Goal: Navigation & Orientation: Find specific page/section

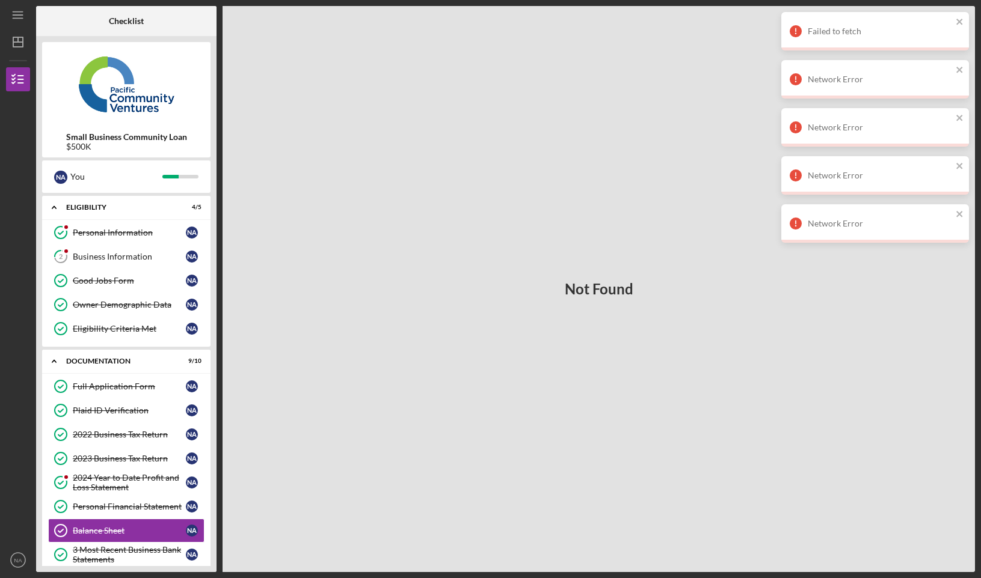
scroll to position [94, 0]
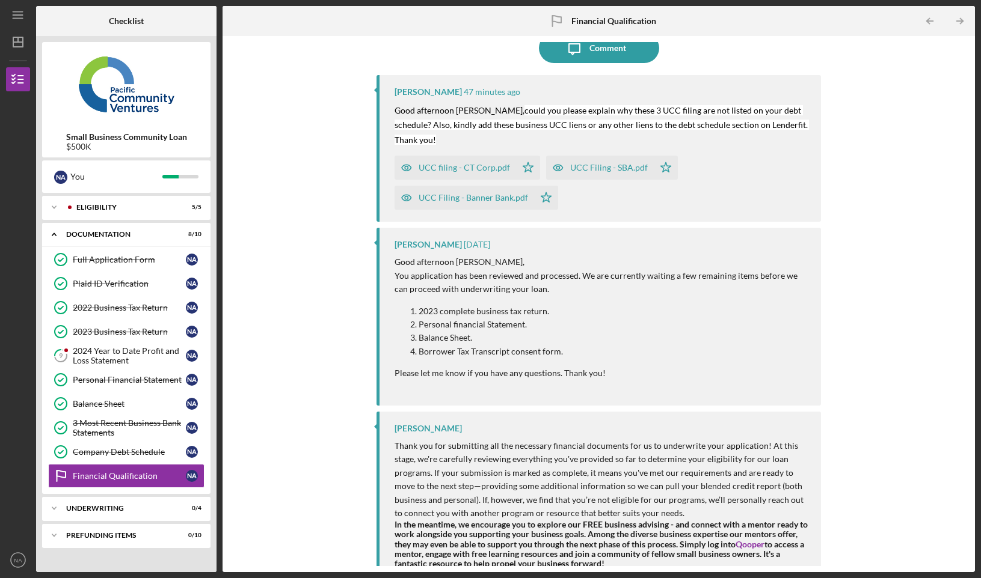
scroll to position [29, 0]
